Goal: Information Seeking & Learning: Learn about a topic

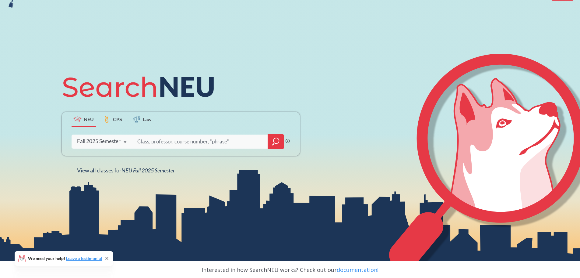
scroll to position [61, 0]
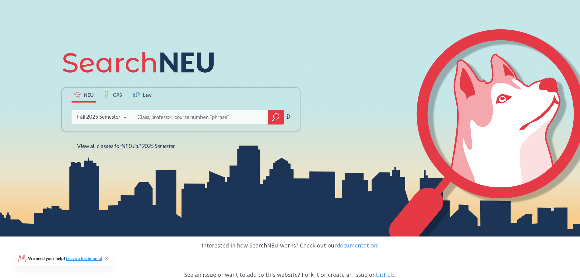
click at [151, 116] on input "search" at bounding box center [200, 117] width 127 height 13
click at [120, 118] on icon at bounding box center [125, 117] width 12 height 17
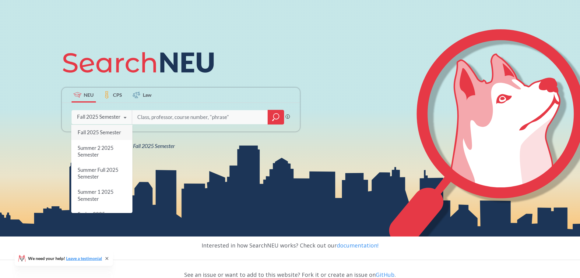
click at [115, 132] on span "Fall 2025 Semester" at bounding box center [99, 132] width 44 height 6
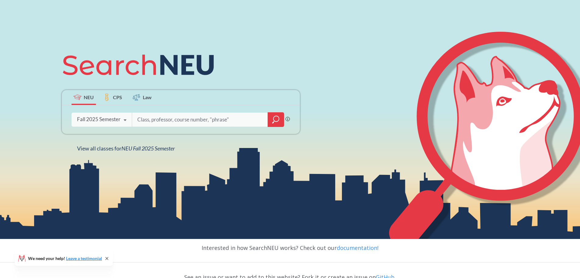
scroll to position [61, 0]
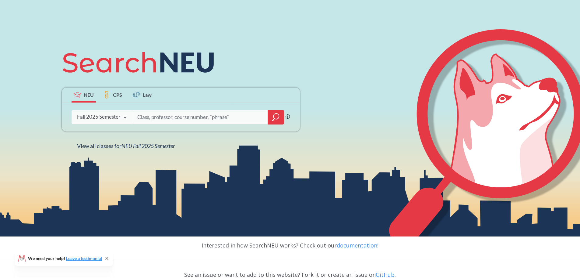
click at [161, 116] on input "search" at bounding box center [200, 117] width 127 height 13
type input "AI"
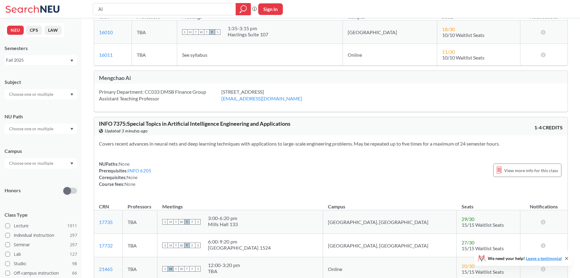
scroll to position [3596, 0]
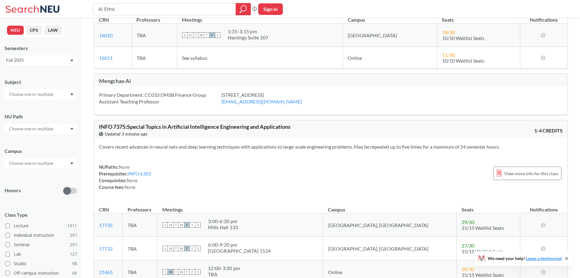
type input "AI Ethics"
